Goal: Task Accomplishment & Management: Complete application form

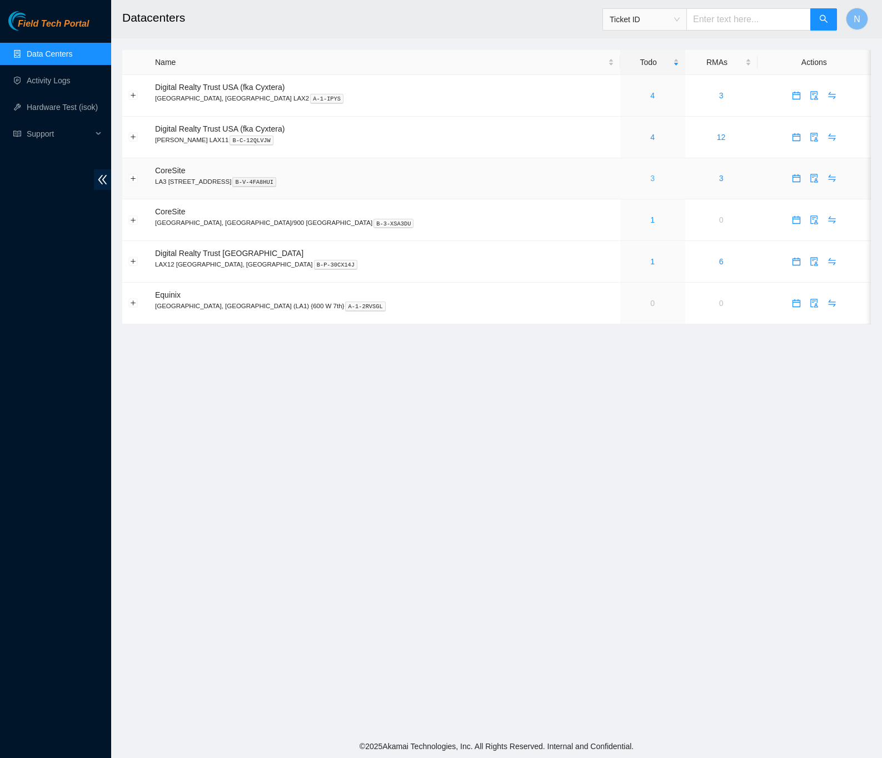
click at [650, 182] on link "3" at bounding box center [652, 178] width 4 height 9
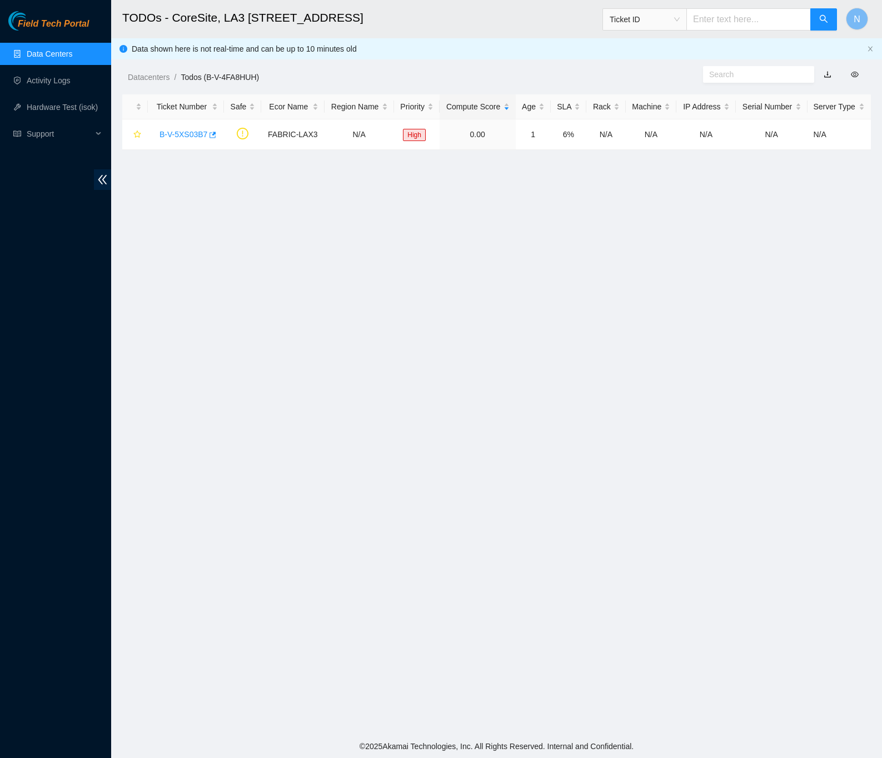
click at [59, 52] on link "Data Centers" at bounding box center [50, 53] width 46 height 9
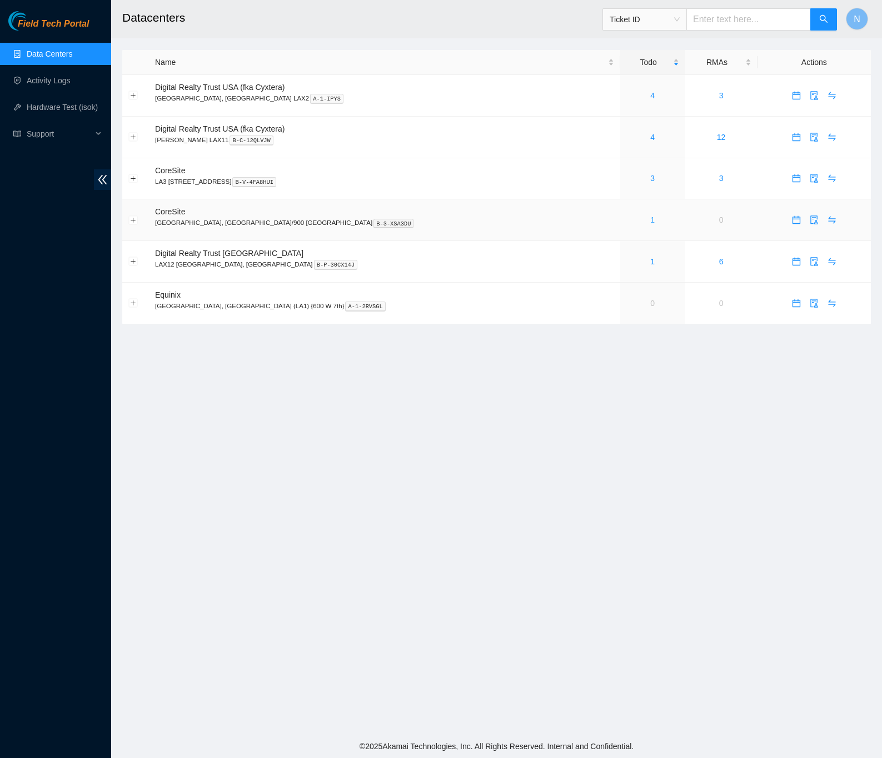
click at [650, 223] on link "1" at bounding box center [652, 220] width 4 height 9
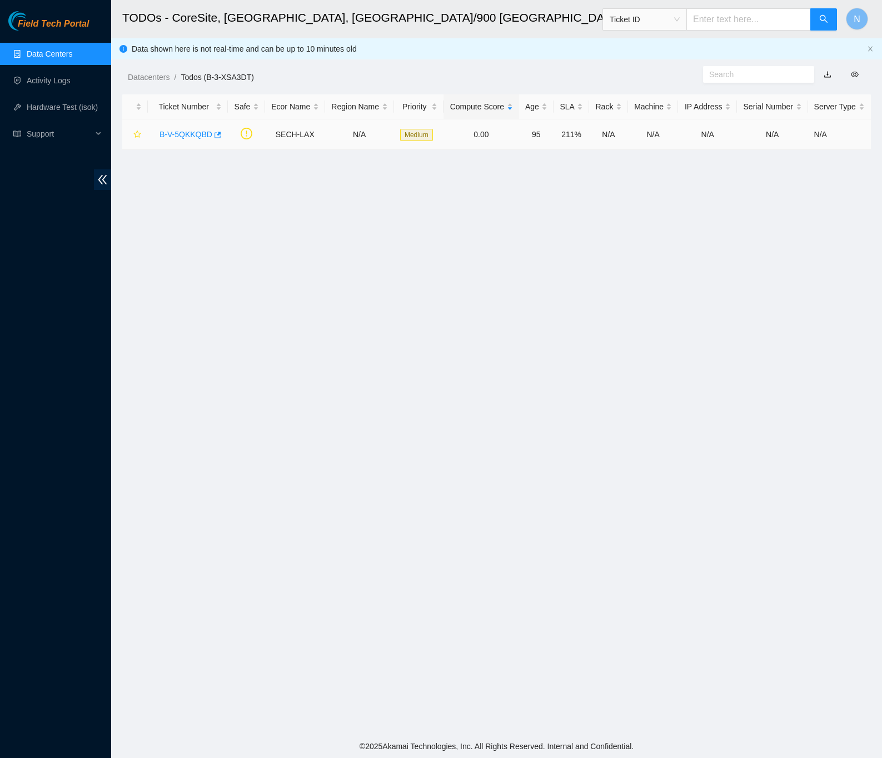
click at [180, 137] on link "B-V-5QKKQBD" at bounding box center [185, 134] width 53 height 9
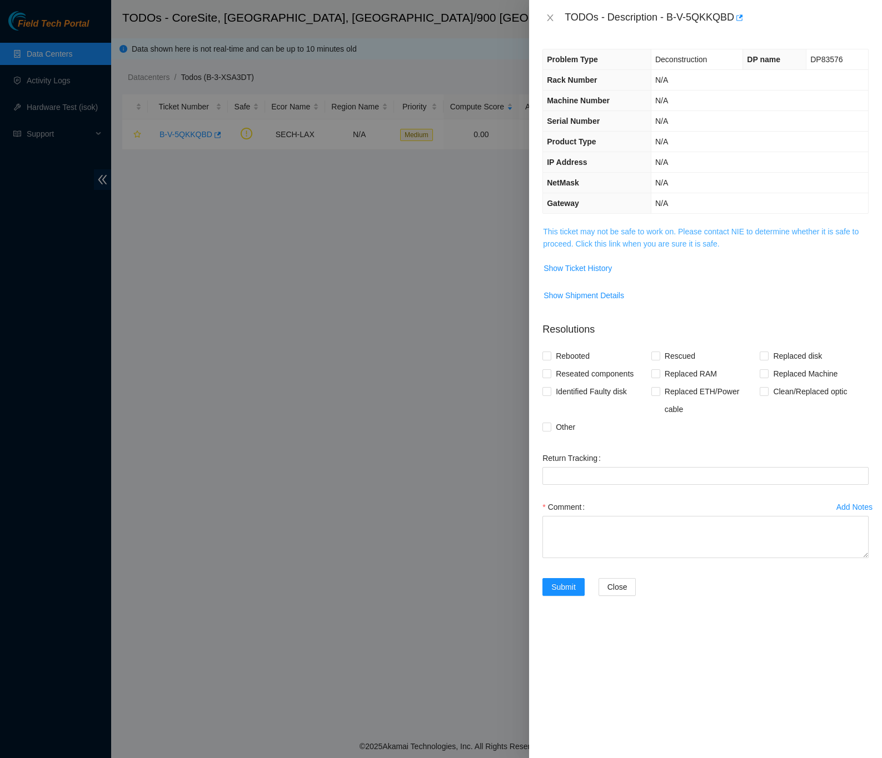
click at [665, 247] on link "This ticket may not be safe to work on. Please contact NIE to determine whether…" at bounding box center [701, 237] width 316 height 21
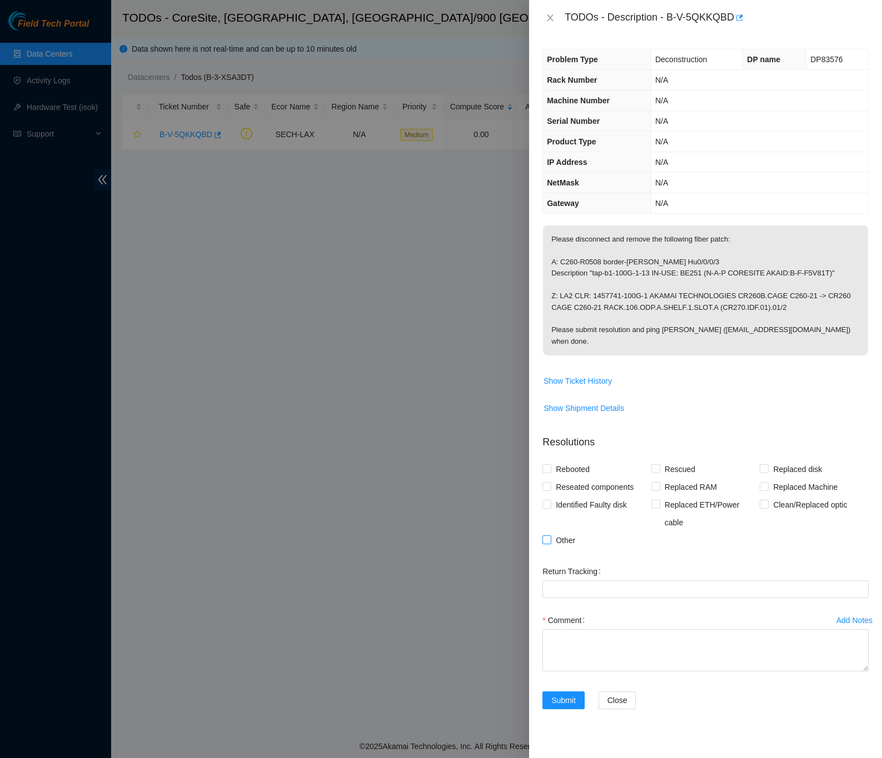
drag, startPoint x: 546, startPoint y: 530, endPoint x: 582, endPoint y: 527, distance: 36.8
click at [548, 536] on input "Other" at bounding box center [546, 540] width 8 height 8
checkbox input "true"
click at [871, 491] on div "Problem Type Deconstruction DP name DP83576 Rack Number N/A Machine Number N/A …" at bounding box center [705, 397] width 353 height 723
click at [849, 537] on div "Rebooted Rescued Replaced disk Reseated components Replaced RAM Replaced Machin…" at bounding box center [705, 505] width 326 height 89
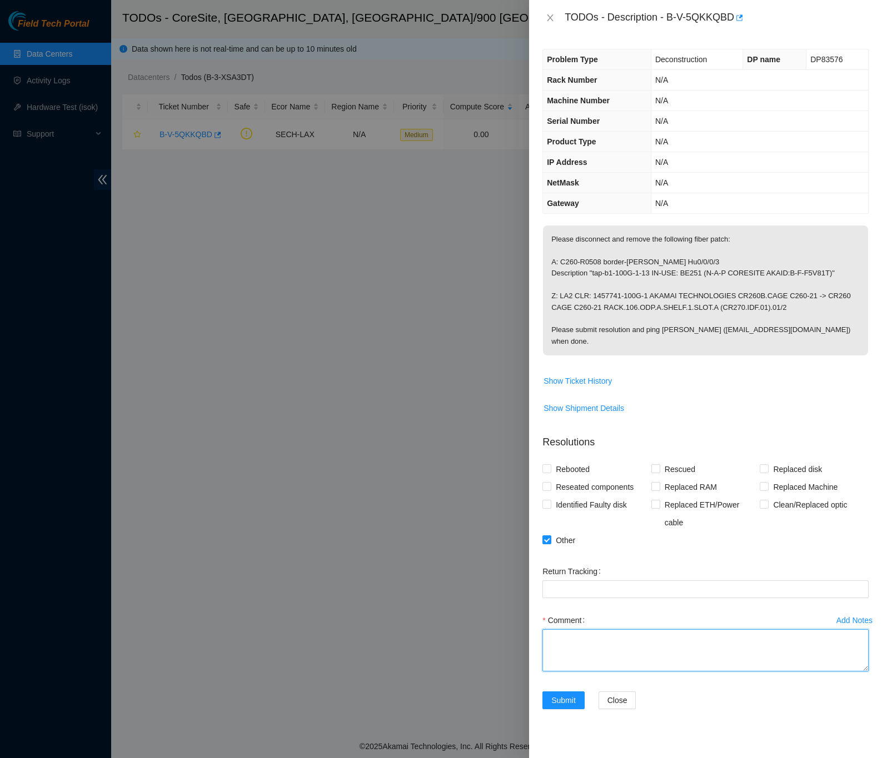
click at [698, 637] on textarea "Comment" at bounding box center [705, 650] width 326 height 42
paste textarea "B-V-5QKKQBD Disconnect and remove fiber patch -Confirmed rack and fiber info on…"
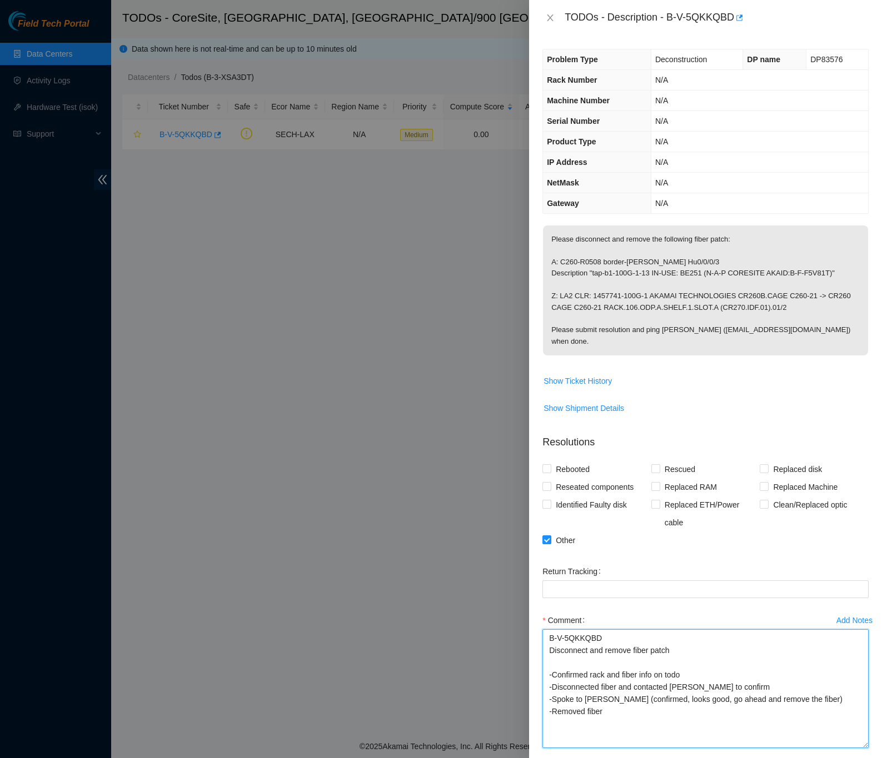
drag, startPoint x: 859, startPoint y: 658, endPoint x: 855, endPoint y: 729, distance: 70.7
click at [855, 731] on textarea "B-V-5QKKQBD Disconnect and remove fiber patch -Confirmed rack and fiber info on…" at bounding box center [705, 688] width 326 height 119
type textarea "B-V-5QKKQBD Disconnect and remove fiber patch -Confirmed rack and fiber info on…"
click at [865, 684] on div "Problem Type Deconstruction DP name DP83576 Rack Number N/A Machine Number N/A …" at bounding box center [705, 397] width 353 height 723
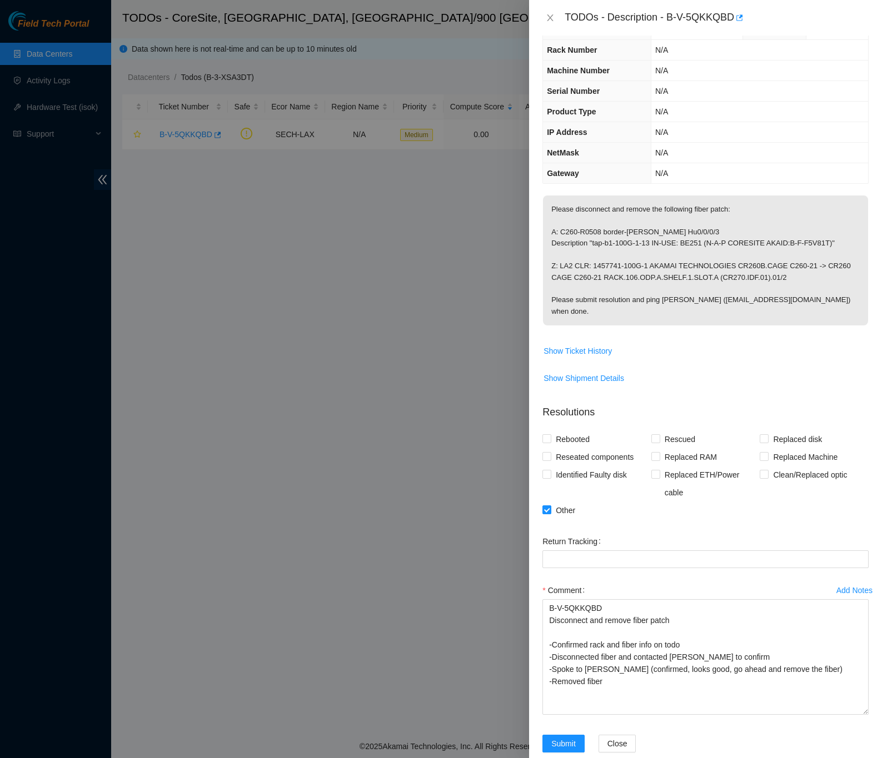
scroll to position [42, 0]
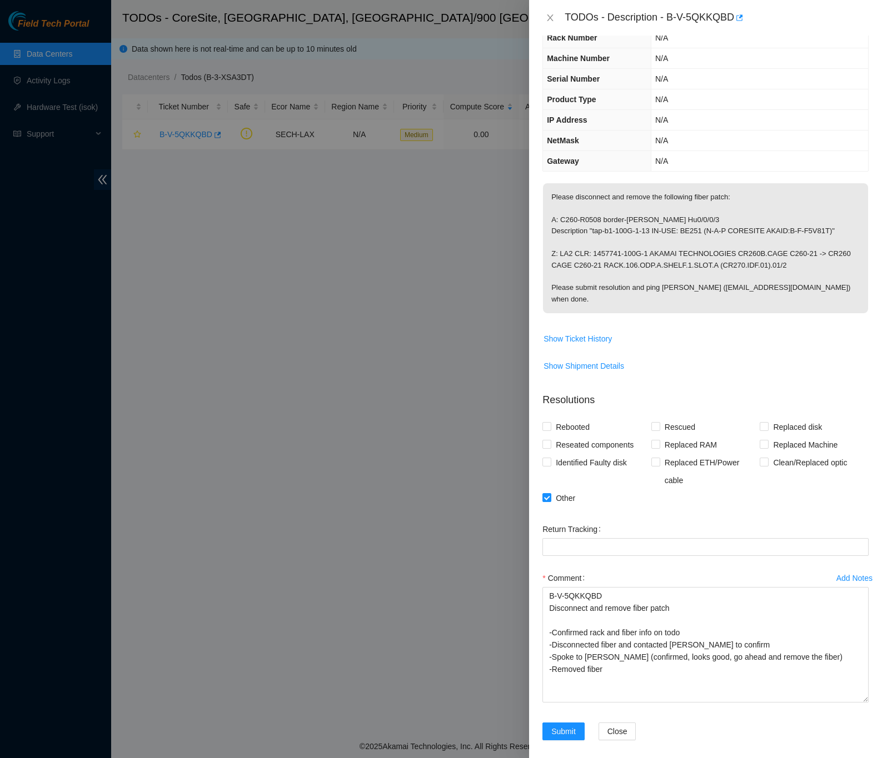
click at [862, 694] on div "Problem Type Deconstruction DP name DP83576 Rack Number N/A Machine Number N/A …" at bounding box center [705, 397] width 353 height 723
click at [571, 726] on span "Submit" at bounding box center [563, 732] width 24 height 12
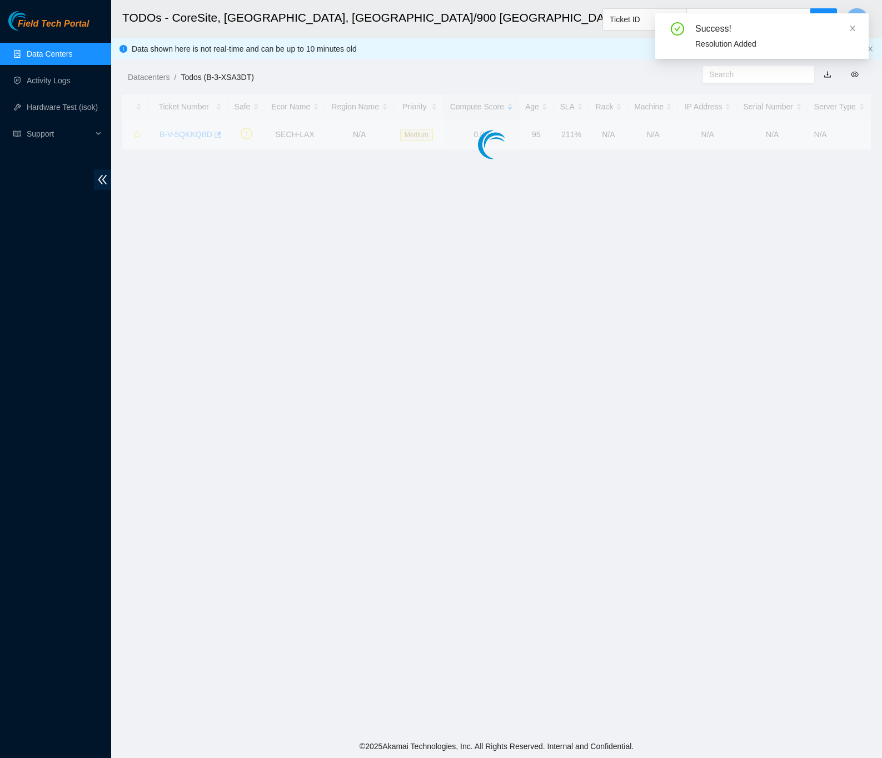
scroll to position [0, 0]
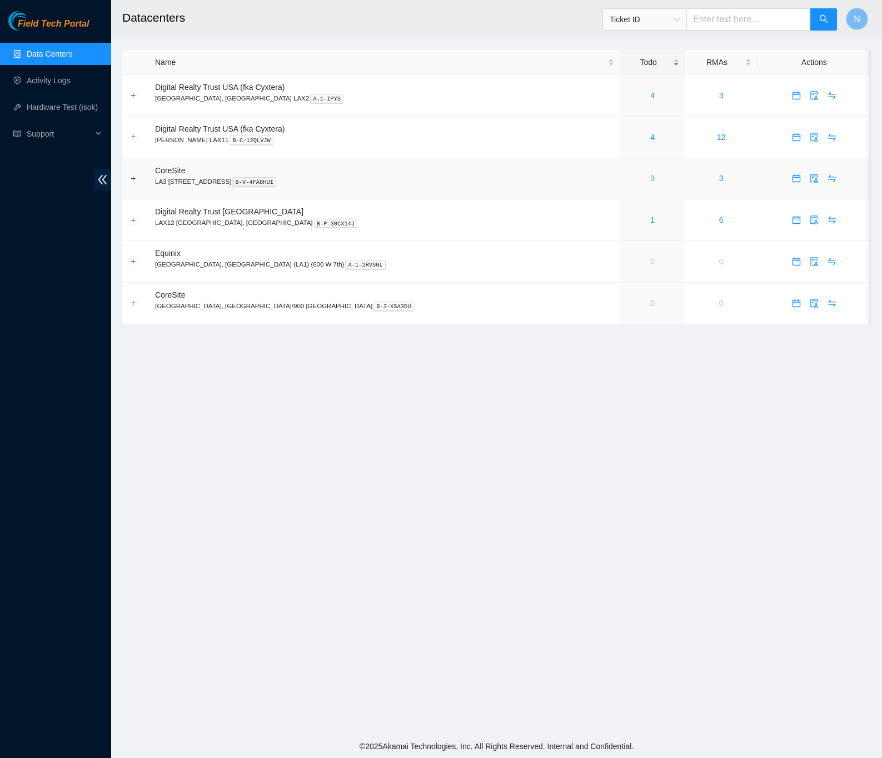
click at [650, 183] on link "3" at bounding box center [652, 178] width 4 height 9
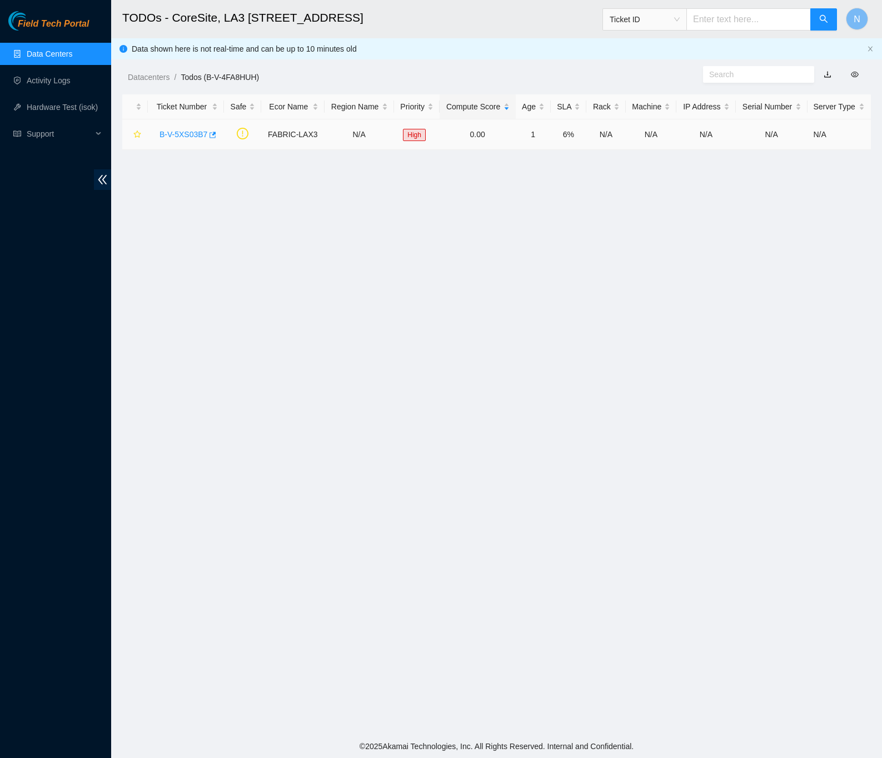
click at [181, 131] on link "B-V-5XS03B7" at bounding box center [183, 134] width 48 height 9
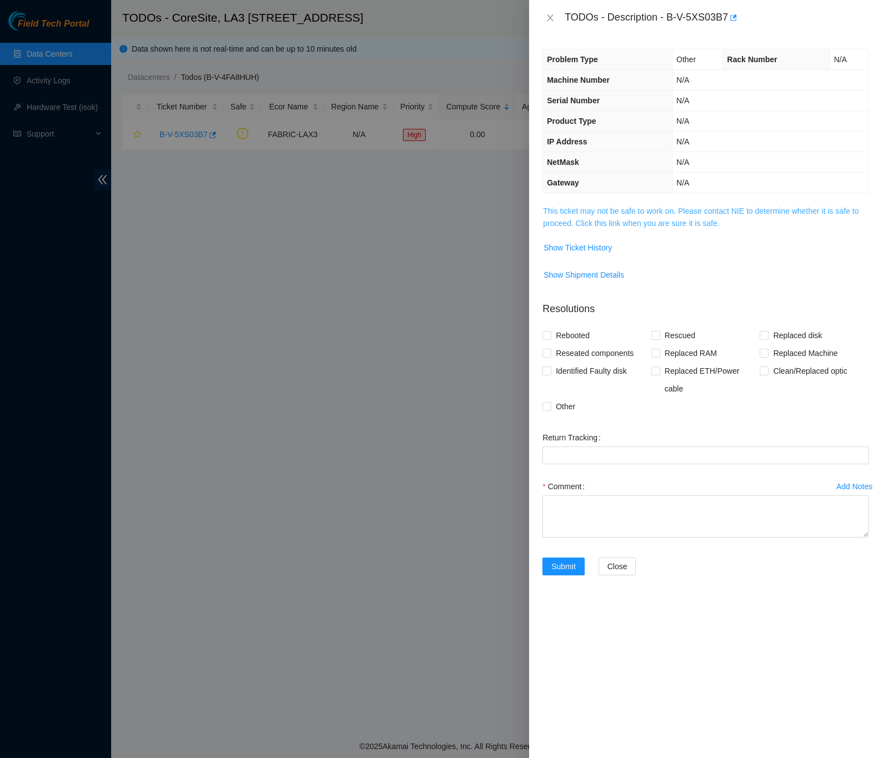
click at [632, 222] on link "This ticket may not be safe to work on. Please contact NIE to determine whether…" at bounding box center [701, 217] width 316 height 21
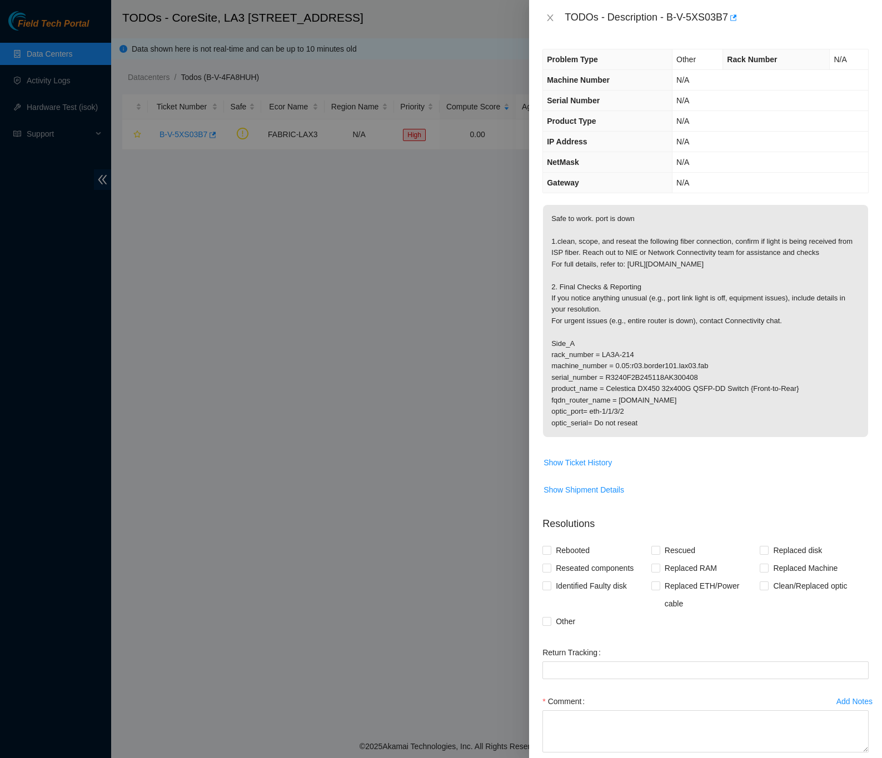
click at [862, 466] on div "Problem Type Other Rack Number N/A Machine Number N/A Serial Number N/A Product…" at bounding box center [705, 397] width 353 height 723
